Goal: Task Accomplishment & Management: Use online tool/utility

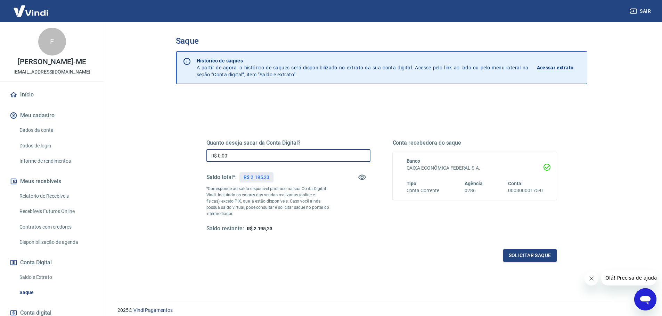
drag, startPoint x: 243, startPoint y: 159, endPoint x: 185, endPoint y: 154, distance: 57.9
click at [185, 154] on div "Quanto deseja sacar da Conta Digital? R$ 0,00 ​ Saldo total*: R$ 2.195,23 *Corr…" at bounding box center [381, 219] width 411 height 248
type input "R$ 2.195,22"
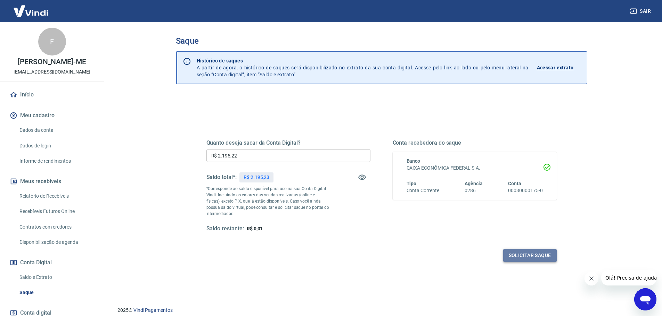
click at [511, 255] on button "Solicitar saque" at bounding box center [529, 255] width 53 height 13
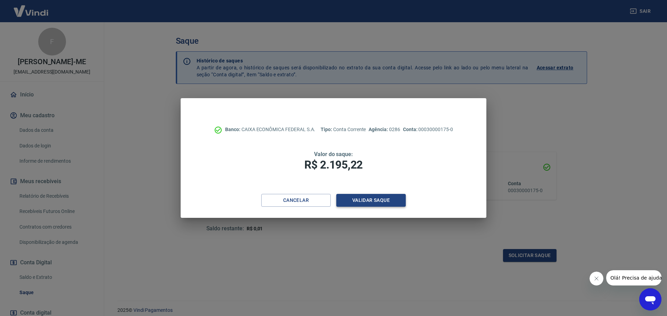
click at [355, 200] on button "Validar saque" at bounding box center [370, 200] width 69 height 13
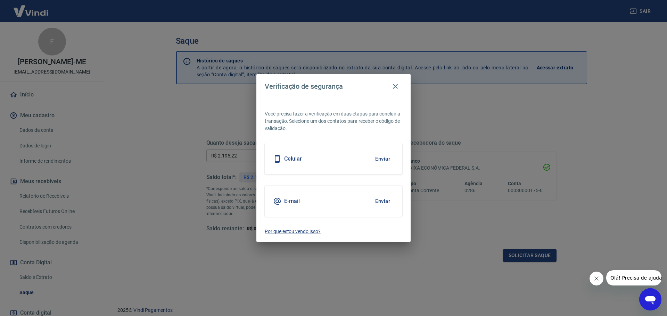
click at [380, 157] on button "Enviar" at bounding box center [382, 159] width 23 height 15
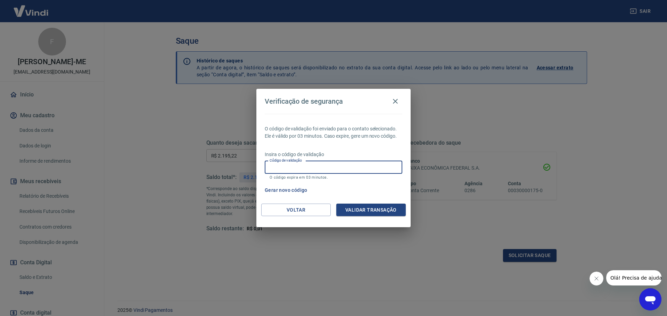
click at [376, 169] on input "Código de validação" at bounding box center [334, 167] width 138 height 13
type input "956644"
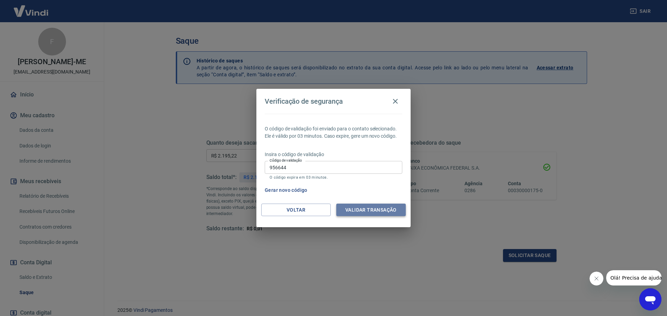
click at [357, 208] on button "Validar transação" at bounding box center [370, 210] width 69 height 13
